Goal: Transaction & Acquisition: Purchase product/service

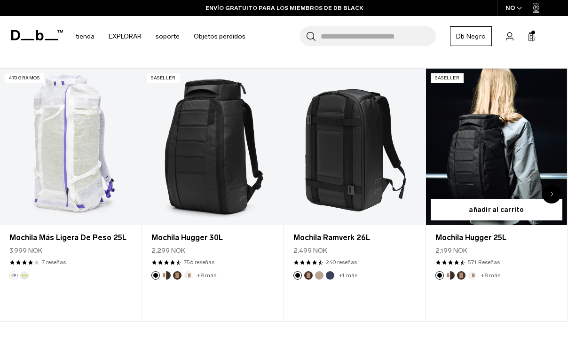
scroll to position [277, 0]
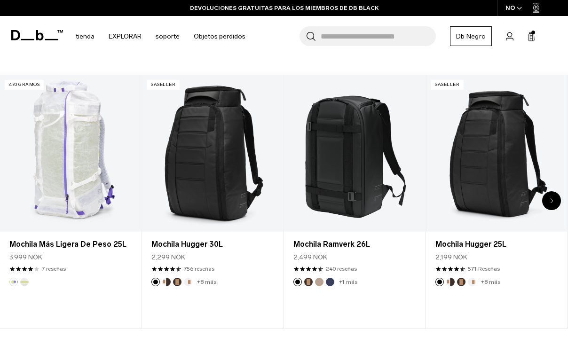
click at [552, 198] on icon "Next slide" at bounding box center [551, 201] width 3 height 6
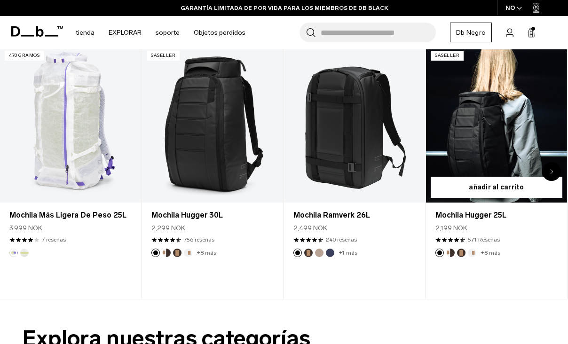
scroll to position [0, 0]
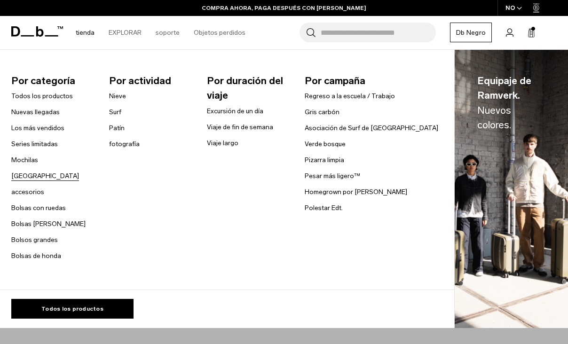
click at [32, 179] on link "[GEOGRAPHIC_DATA]" at bounding box center [45, 176] width 68 height 10
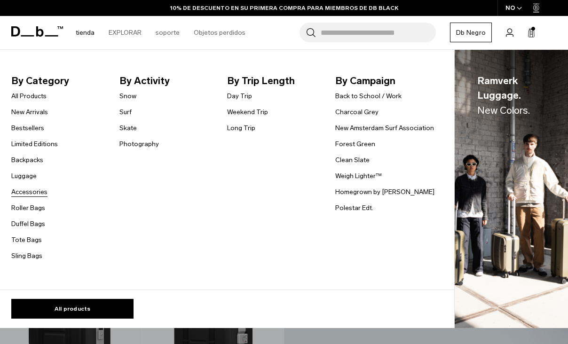
click at [30, 190] on link "Accessories" at bounding box center [29, 192] width 36 height 10
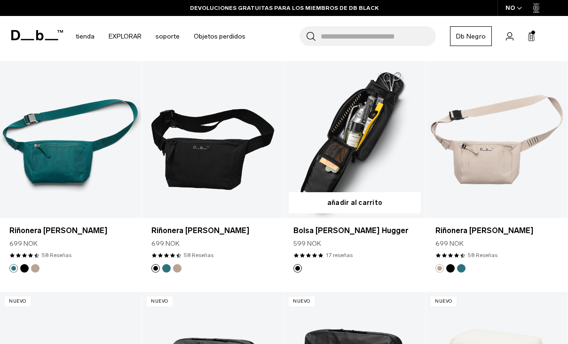
scroll to position [1554, 0]
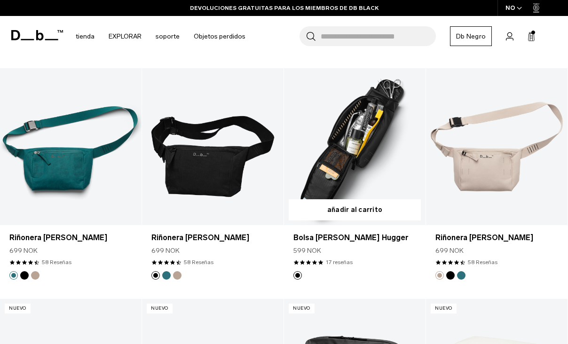
click at [366, 131] on link "Bolsa de lavado Hugger" at bounding box center [355, 146] width 142 height 157
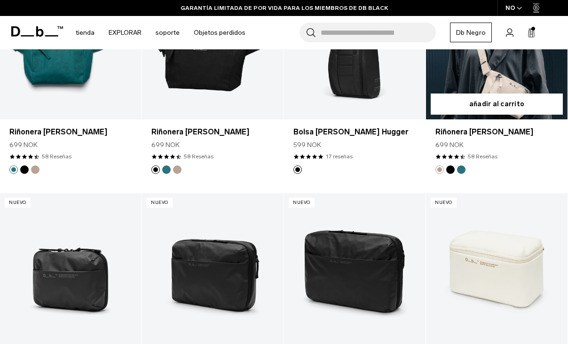
scroll to position [1528, 0]
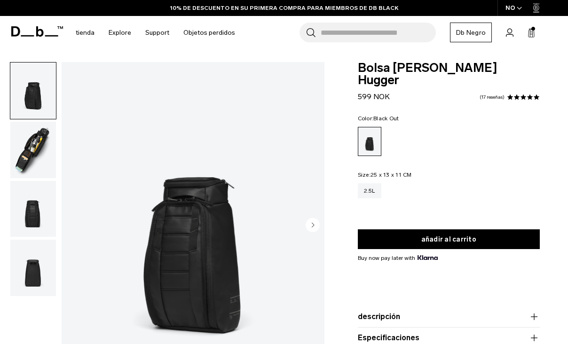
scroll to position [2, 0]
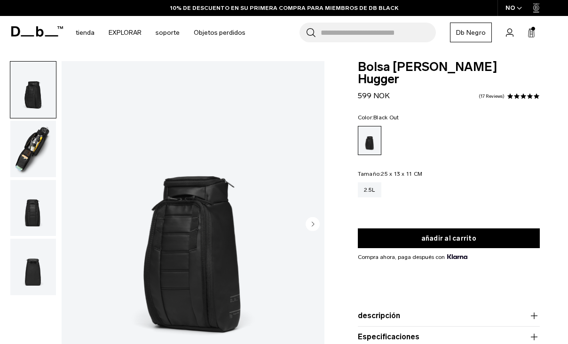
click at [315, 222] on circle "Siguiente diapositiva" at bounding box center [313, 224] width 14 height 14
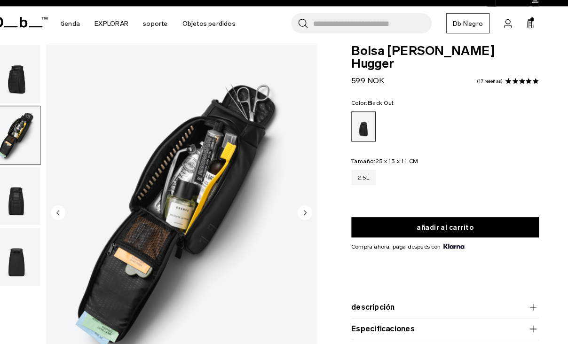
scroll to position [10, 0]
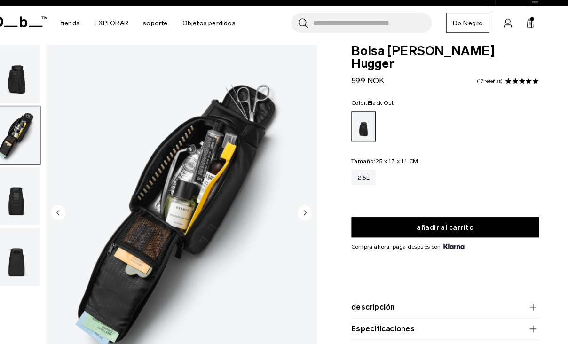
click at [306, 210] on circle "Siguiente diapositiva" at bounding box center [313, 217] width 14 height 14
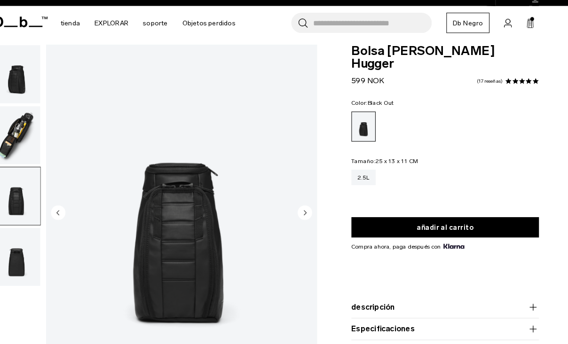
click at [306, 210] on circle "Siguiente diapositiva" at bounding box center [313, 217] width 14 height 14
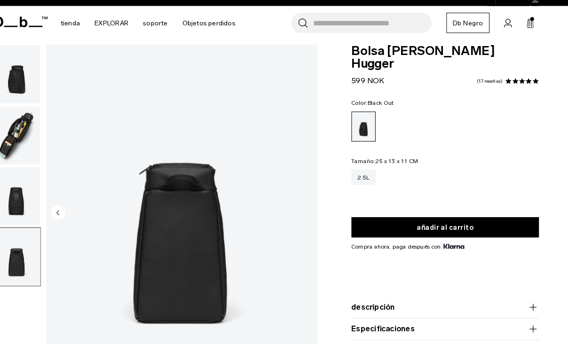
click at [297, 209] on img "4 / 4" at bounding box center [193, 218] width 263 height 328
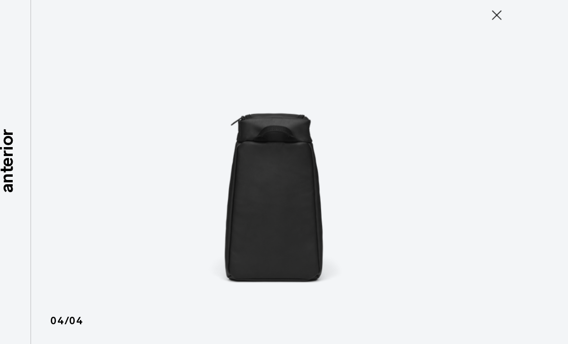
click at [491, 17] on icon at bounding box center [498, 24] width 15 height 15
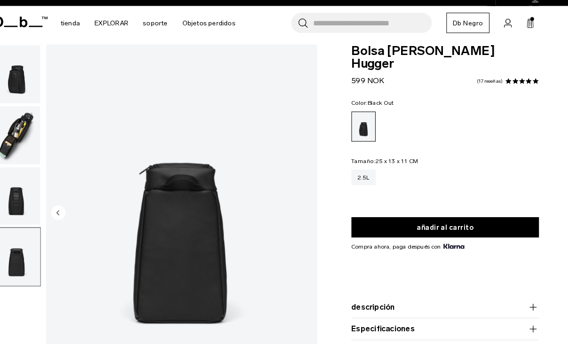
click at [16, 96] on img "button" at bounding box center [33, 82] width 46 height 56
